Goal: Task Accomplishment & Management: Manage account settings

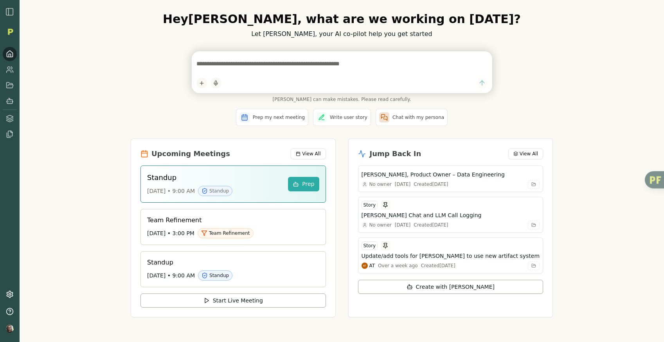
click at [9, 12] on img "button" at bounding box center [9, 11] width 9 height 9
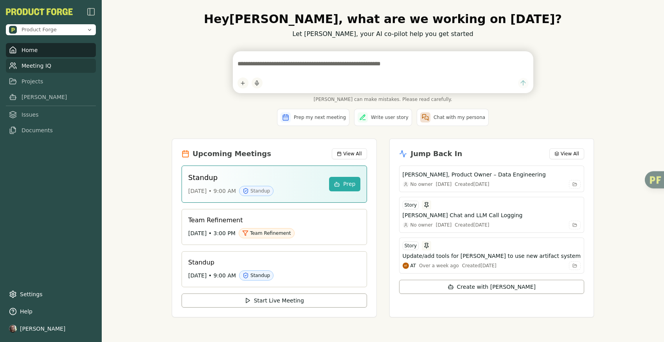
click at [30, 66] on link "Meeting IQ" at bounding box center [51, 66] width 90 height 14
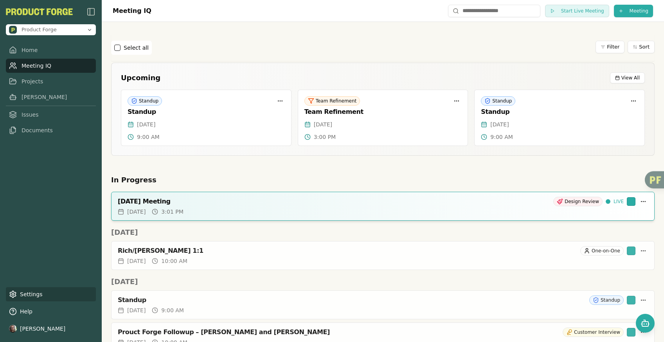
click at [25, 293] on link "Settings" at bounding box center [51, 294] width 90 height 14
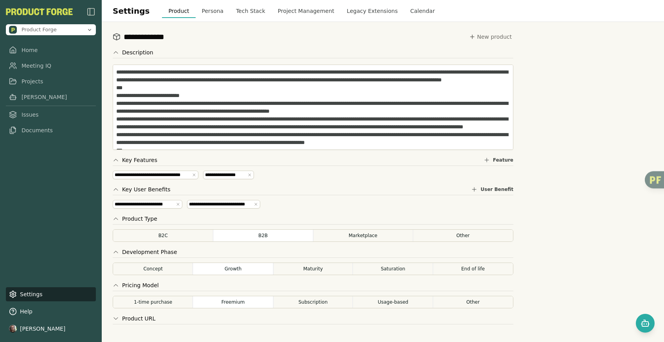
click at [413, 13] on button "Calendar" at bounding box center [422, 11] width 37 height 14
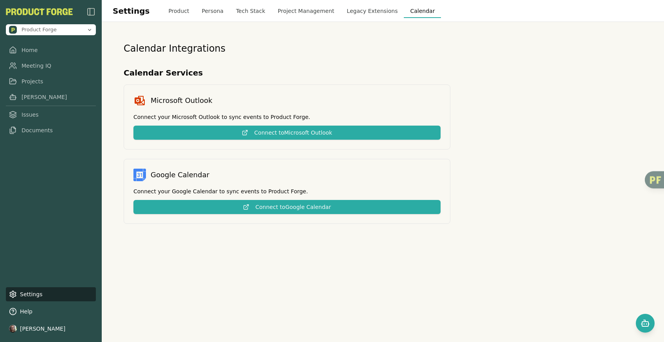
click at [302, 5] on button "Project Management" at bounding box center [306, 11] width 69 height 14
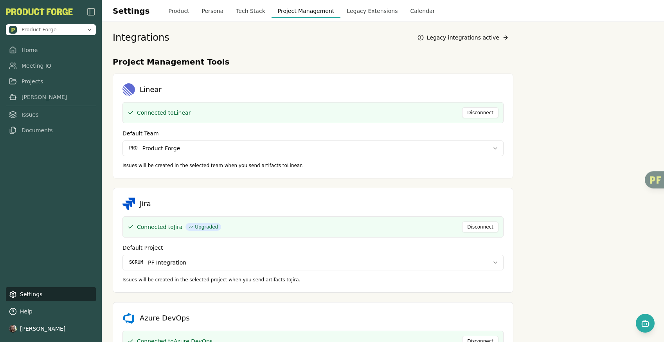
click at [408, 11] on button "Calendar" at bounding box center [422, 11] width 37 height 14
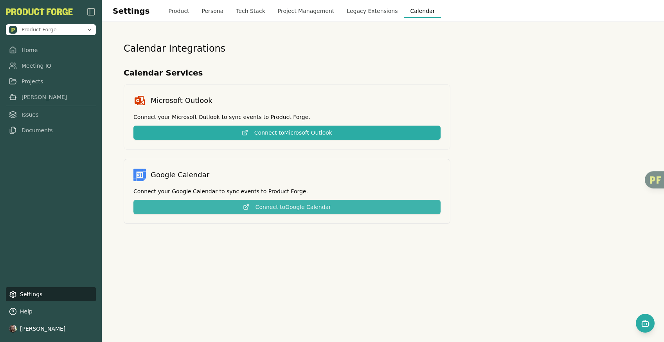
click at [279, 206] on button "Connect to Google Calendar" at bounding box center [286, 207] width 307 height 14
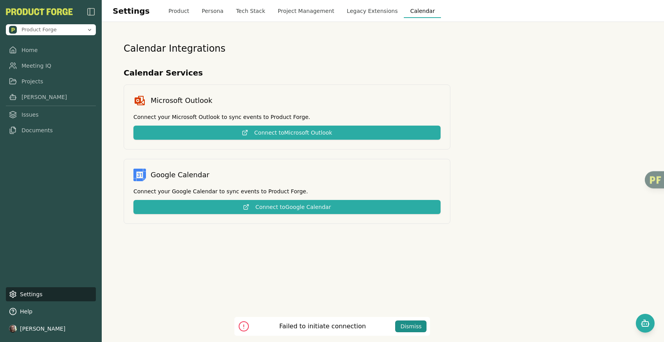
click at [411, 325] on div "Dismiss" at bounding box center [410, 327] width 21 height 8
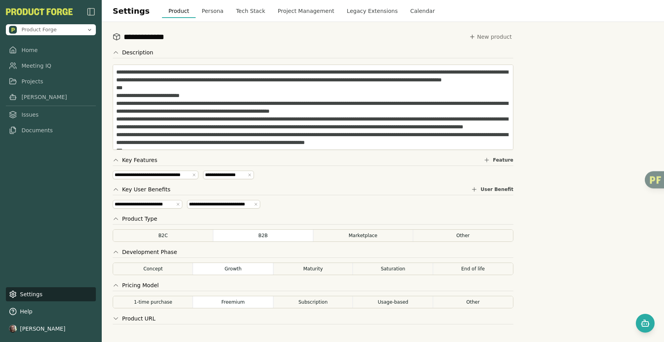
click at [409, 14] on button "Calendar" at bounding box center [422, 11] width 37 height 14
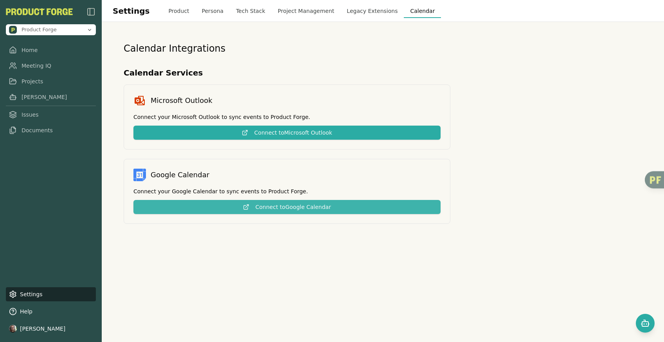
click at [267, 206] on button "Connect to Google Calendar" at bounding box center [286, 207] width 307 height 14
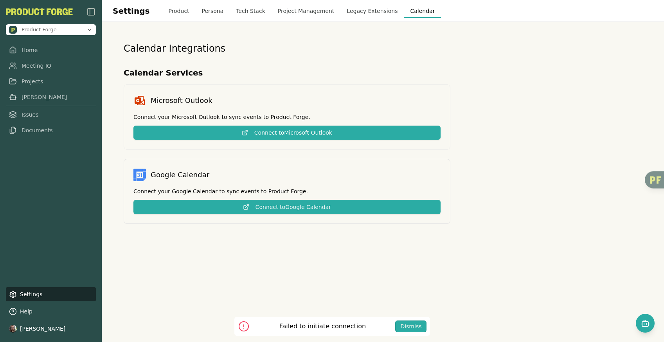
click at [294, 325] on div "Failed to initiate connection Dismiss" at bounding box center [332, 326] width 196 height 19
